Goal: Task Accomplishment & Management: Complete application form

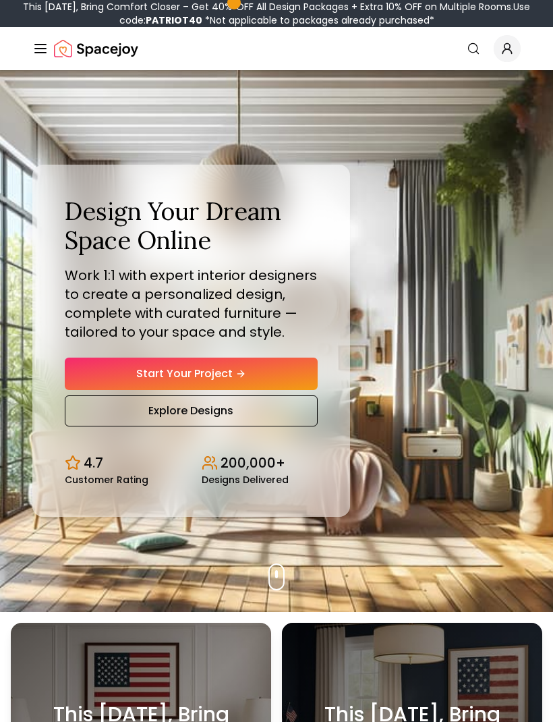
click at [297, 389] on link "Start Your Project" at bounding box center [191, 373] width 253 height 32
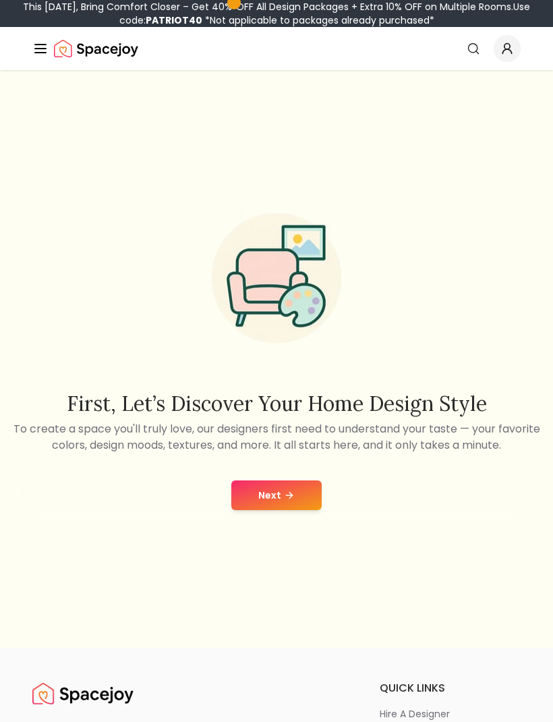
click at [299, 499] on button "Next" at bounding box center [276, 495] width 90 height 30
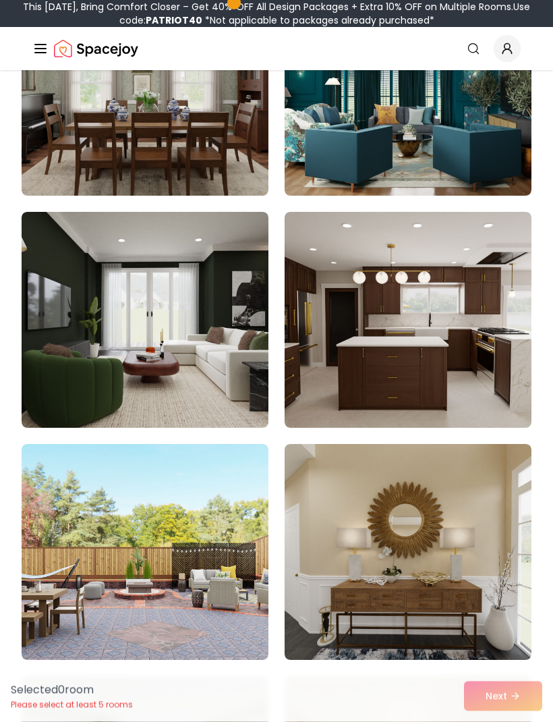
click at [477, 383] on img at bounding box center [408, 320] width 247 height 216
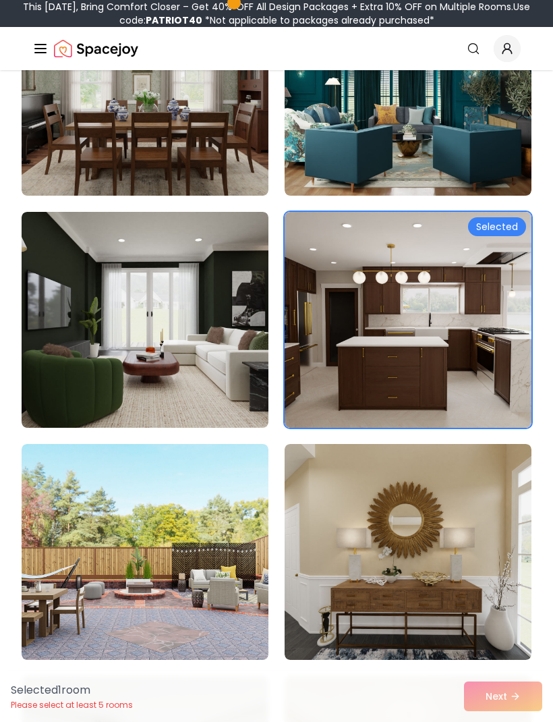
click at [499, 230] on div "Selected" at bounding box center [497, 226] width 58 height 19
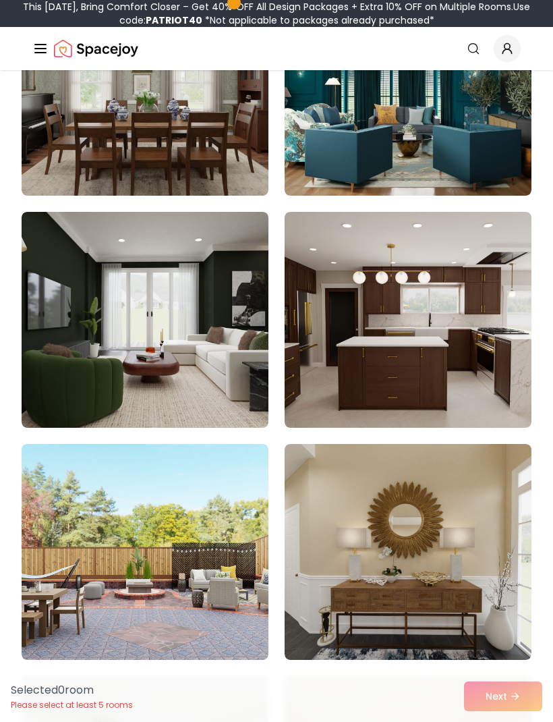
click at [447, 312] on img at bounding box center [408, 320] width 247 height 216
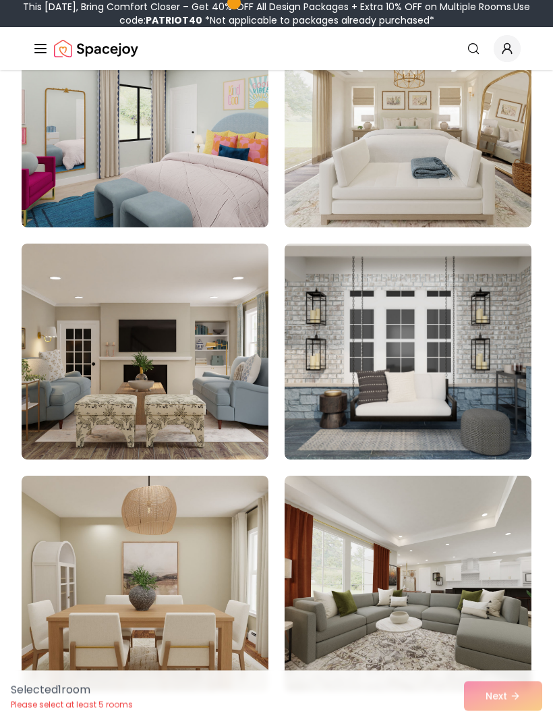
scroll to position [1861, 0]
click at [188, 380] on img at bounding box center [145, 351] width 247 height 216
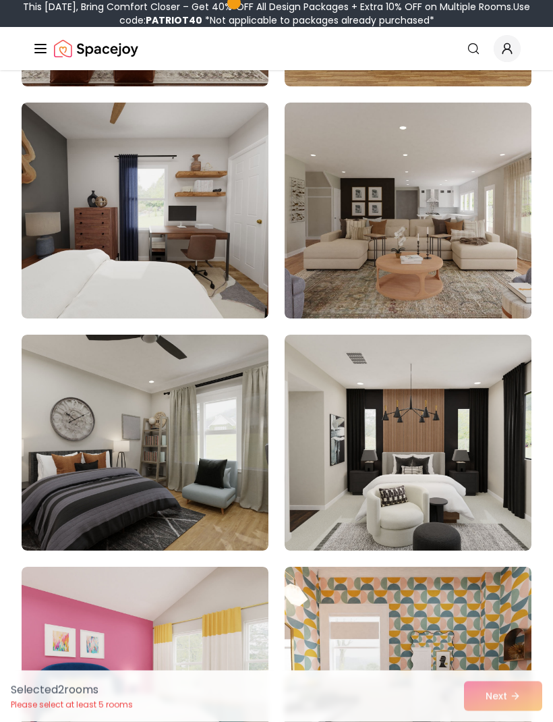
scroll to position [3627, 0]
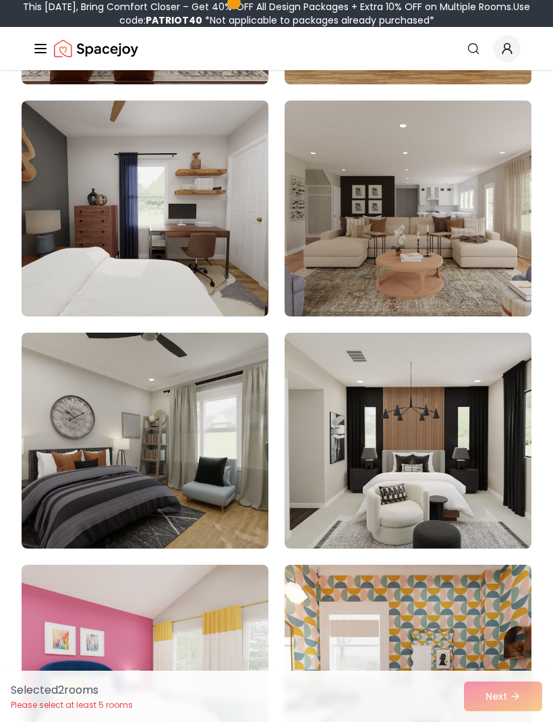
click at [459, 231] on img at bounding box center [408, 208] width 247 height 216
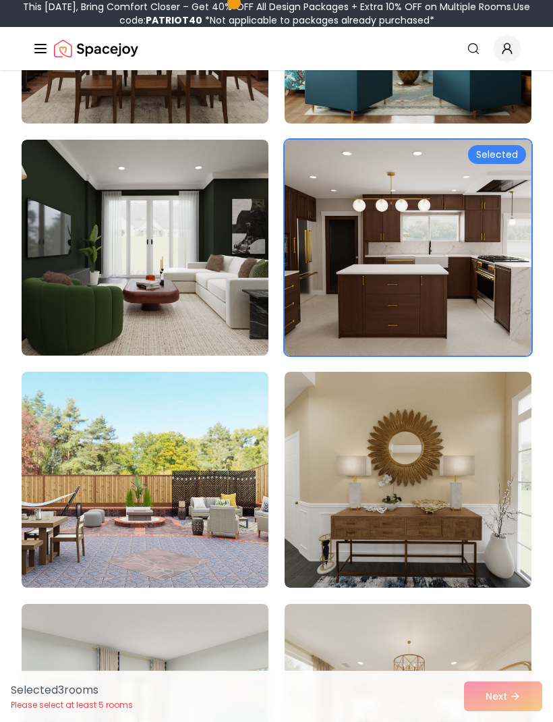
scroll to position [1252, 0]
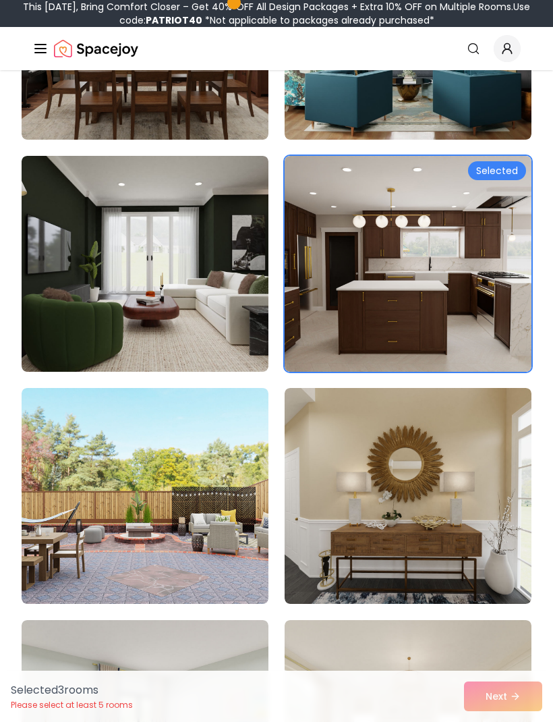
click at [189, 481] on img at bounding box center [145, 496] width 247 height 216
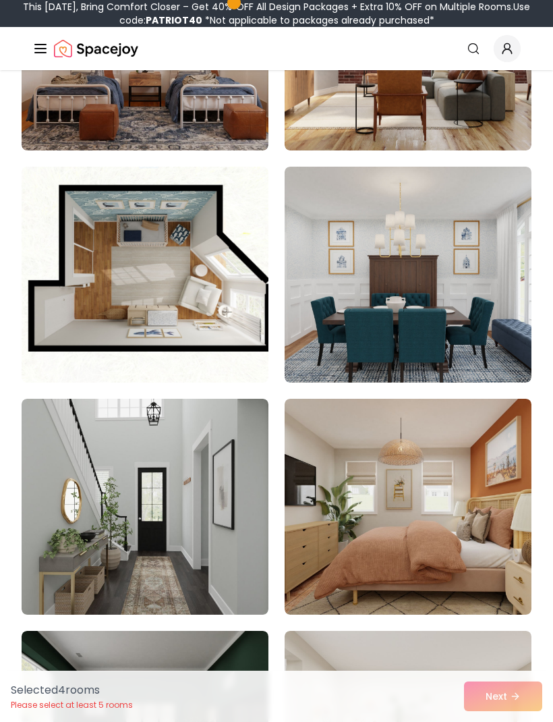
scroll to position [4490, 0]
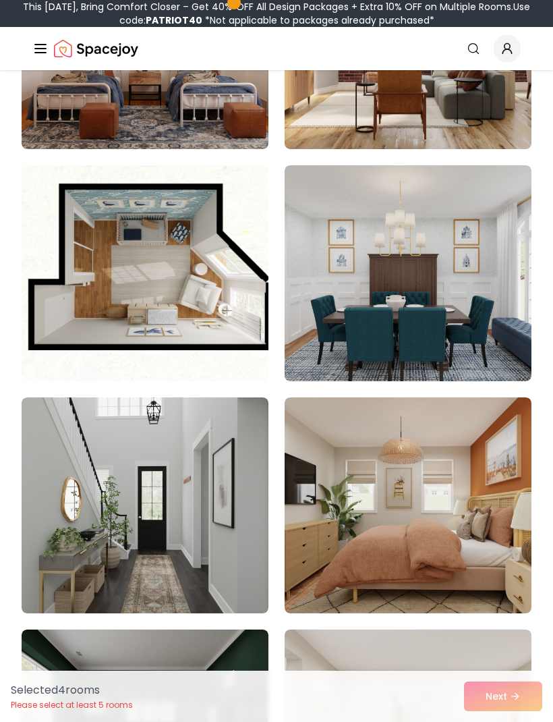
click at [164, 526] on img at bounding box center [145, 505] width 247 height 216
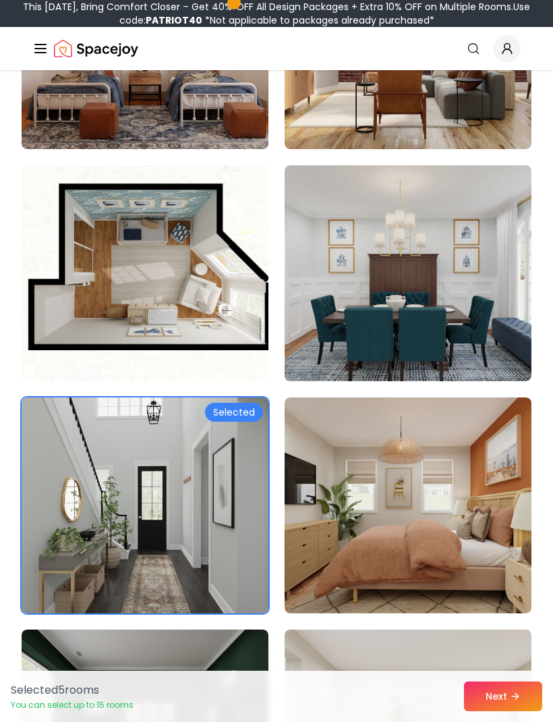
click at [500, 711] on button "Next" at bounding box center [503, 696] width 78 height 30
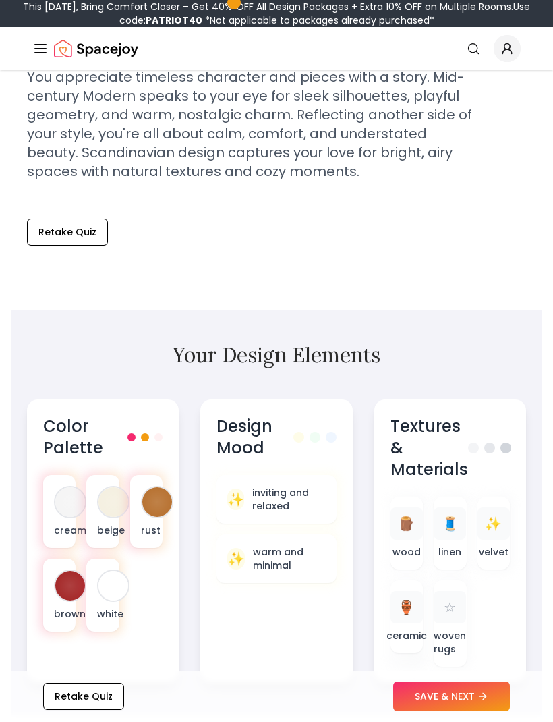
scroll to position [446, 0]
